Goal: Navigation & Orientation: Find specific page/section

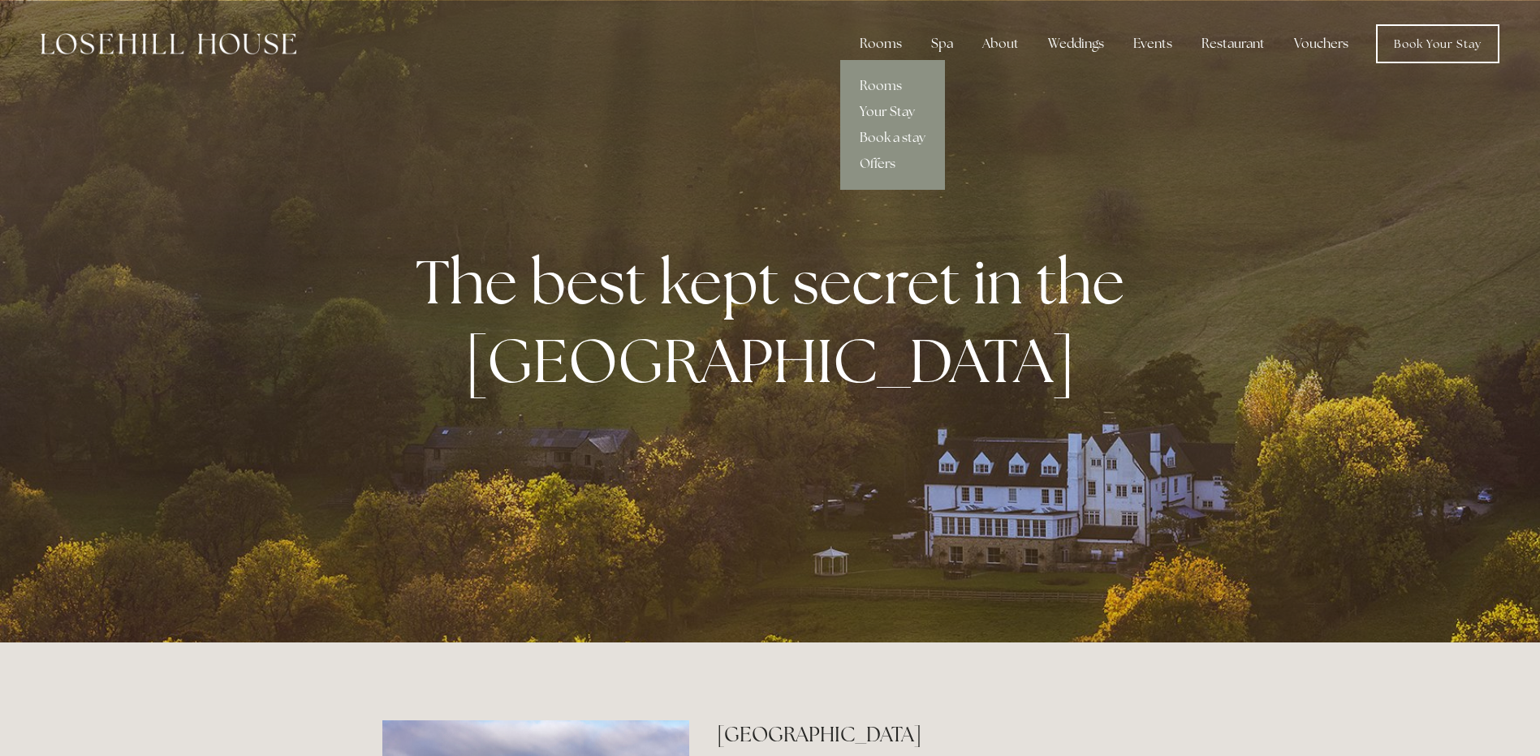
click at [887, 114] on link "Your Stay" at bounding box center [892, 112] width 105 height 26
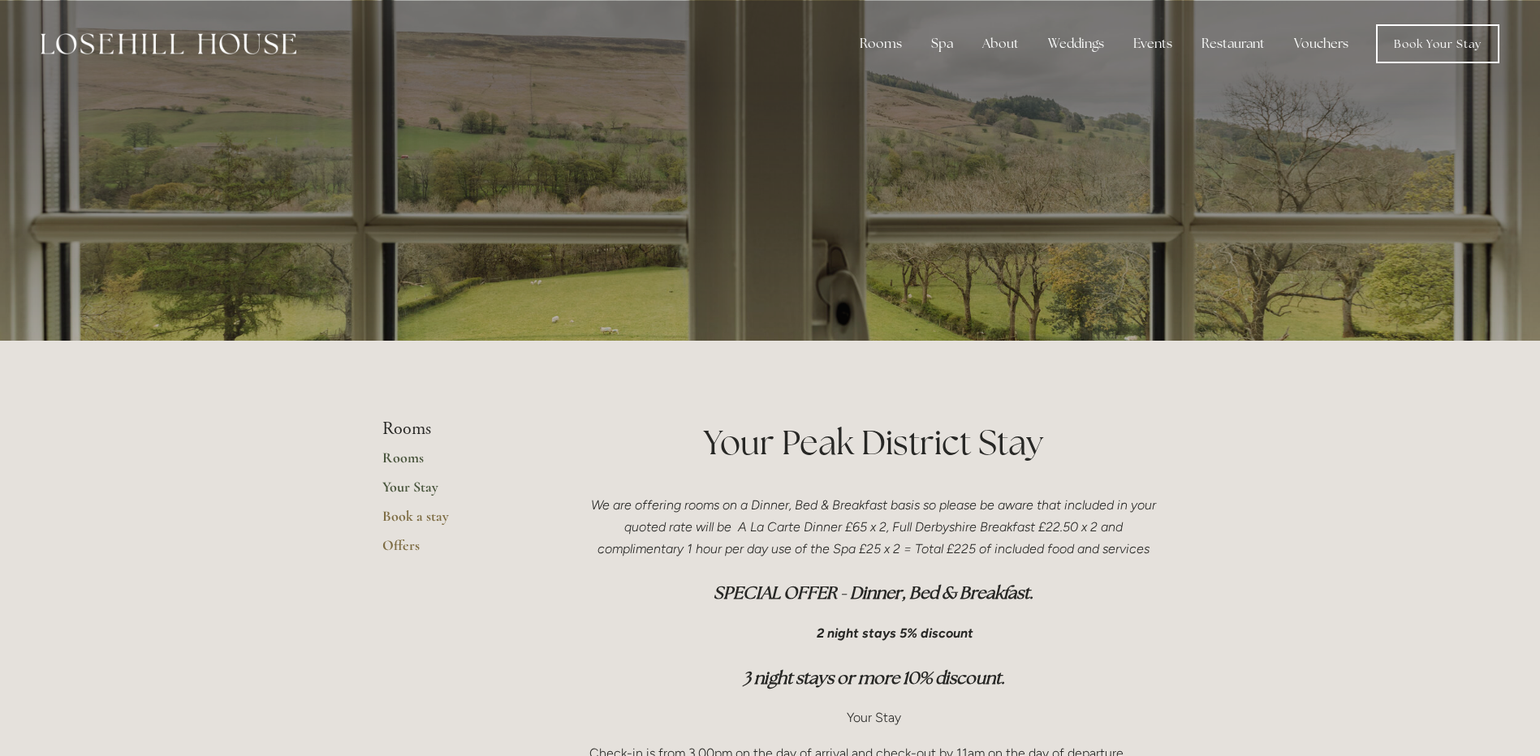
click at [406, 458] on link "Rooms" at bounding box center [459, 463] width 155 height 29
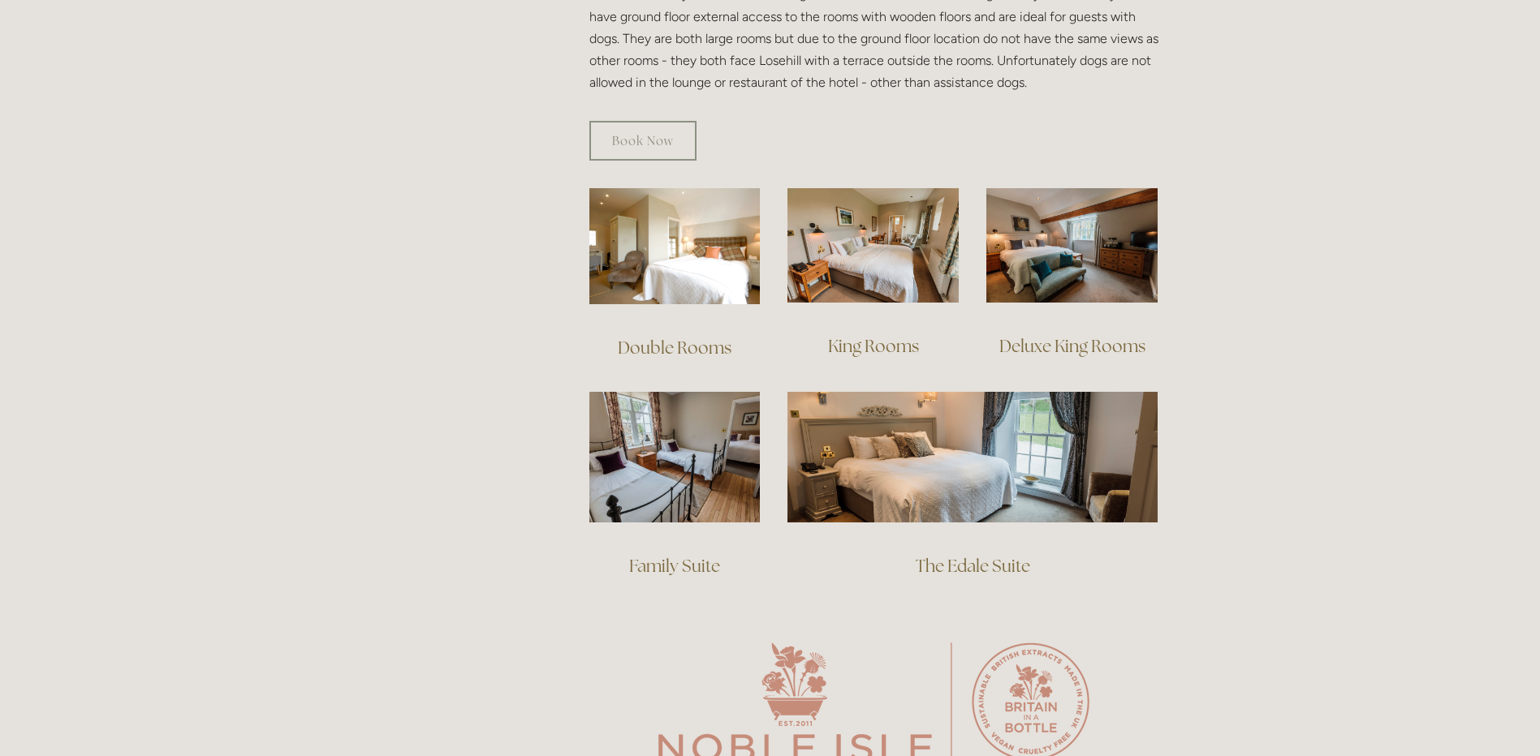
scroll to position [1055, 0]
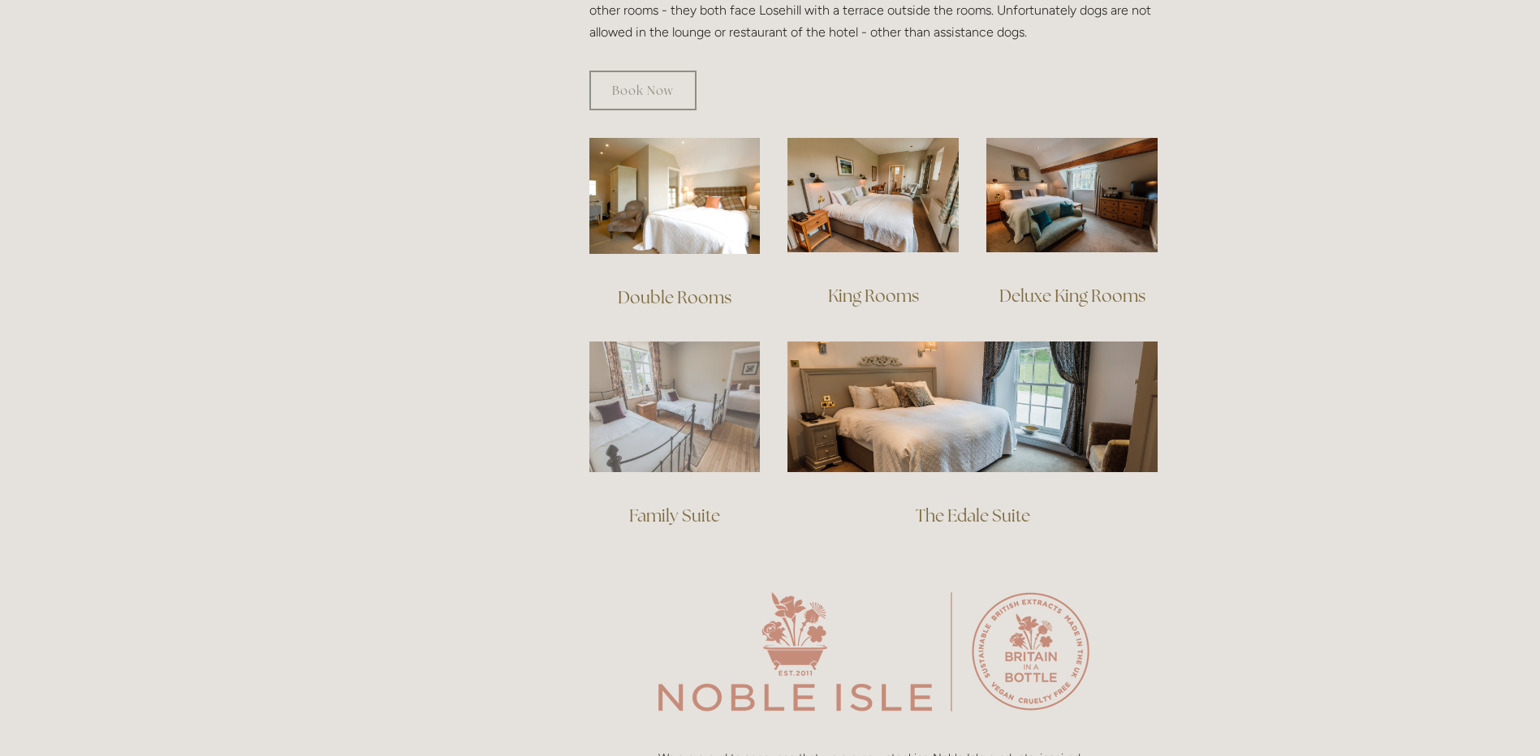
click at [692, 382] on img at bounding box center [674, 407] width 171 height 131
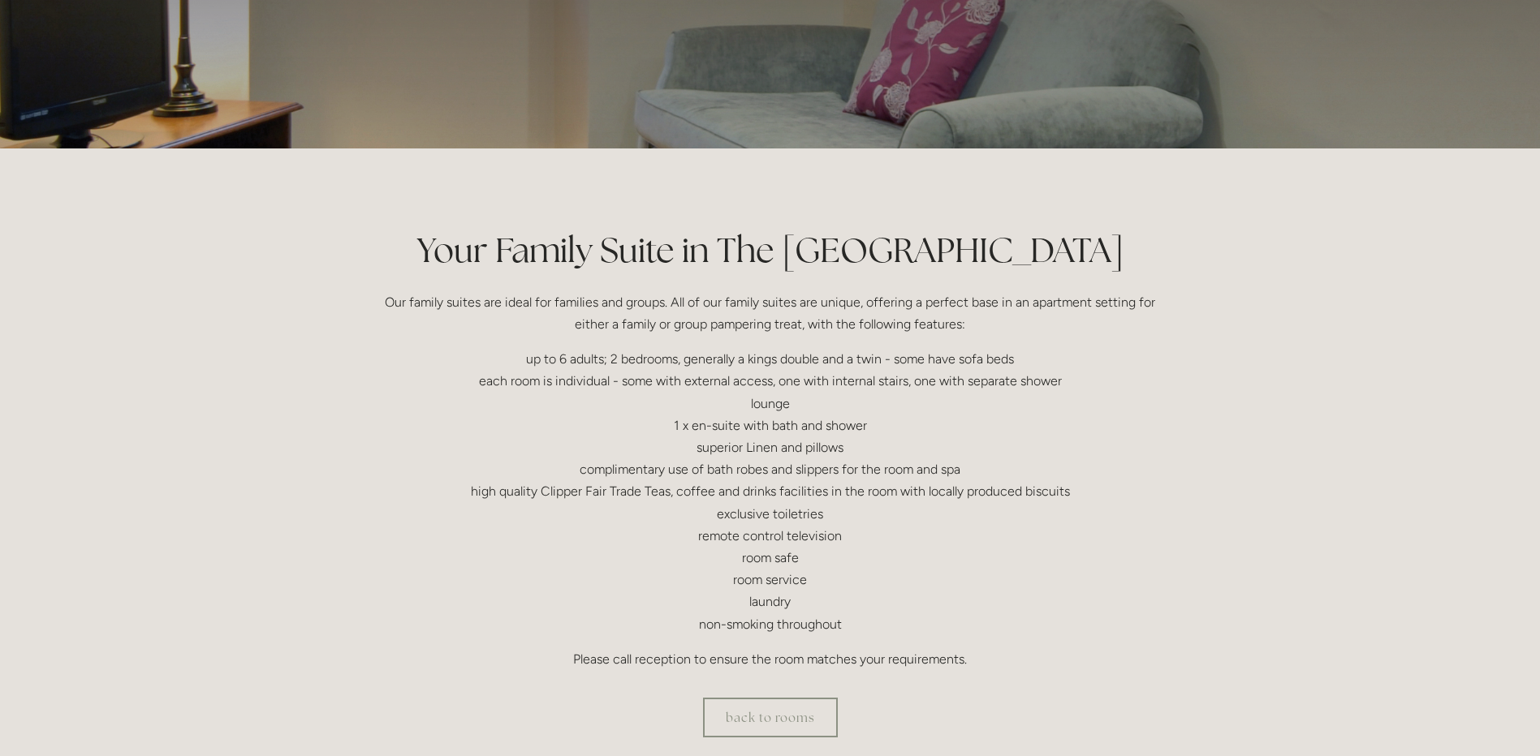
scroll to position [81, 0]
